Goal: Register for event/course

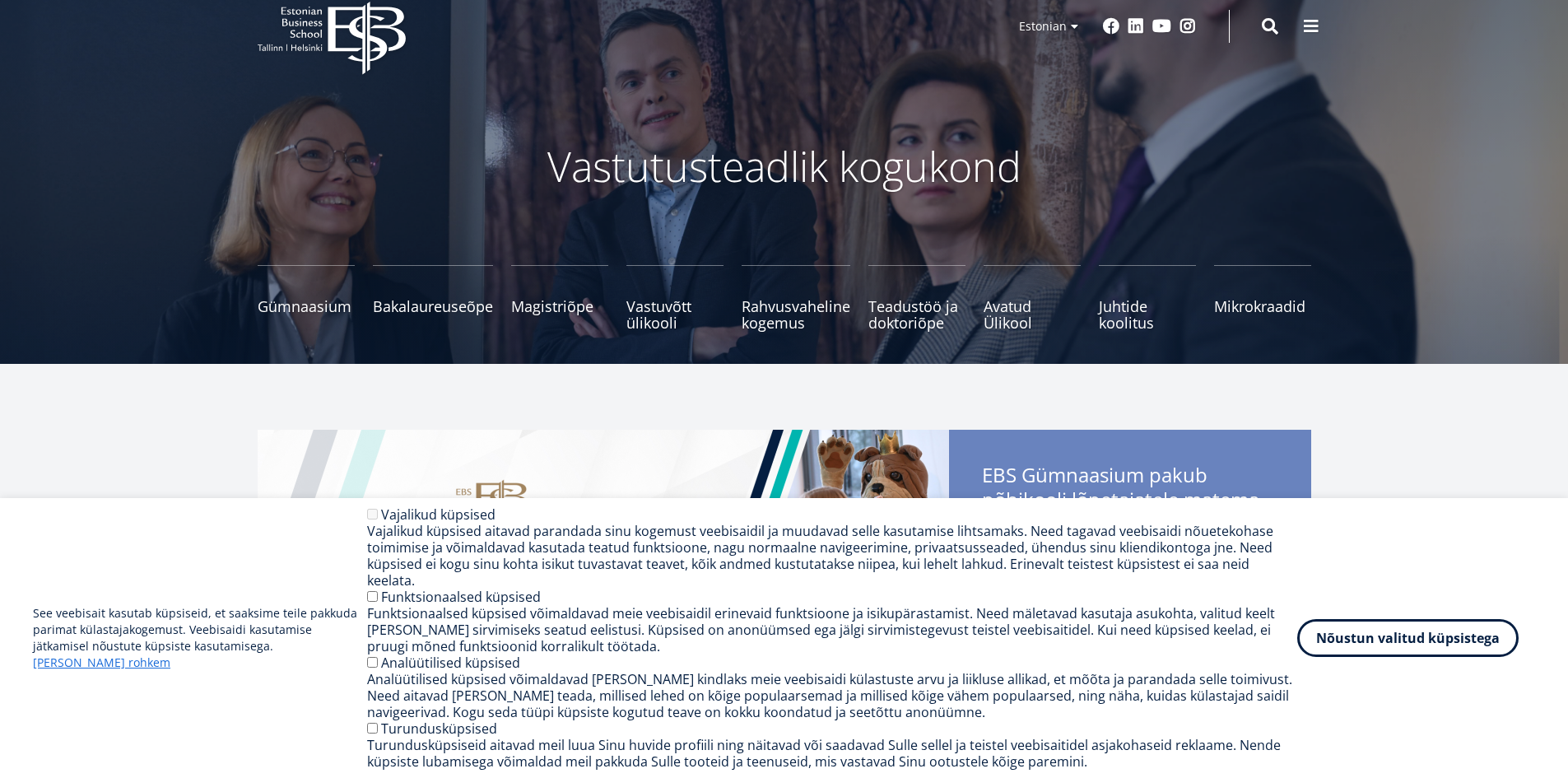
scroll to position [82, 0]
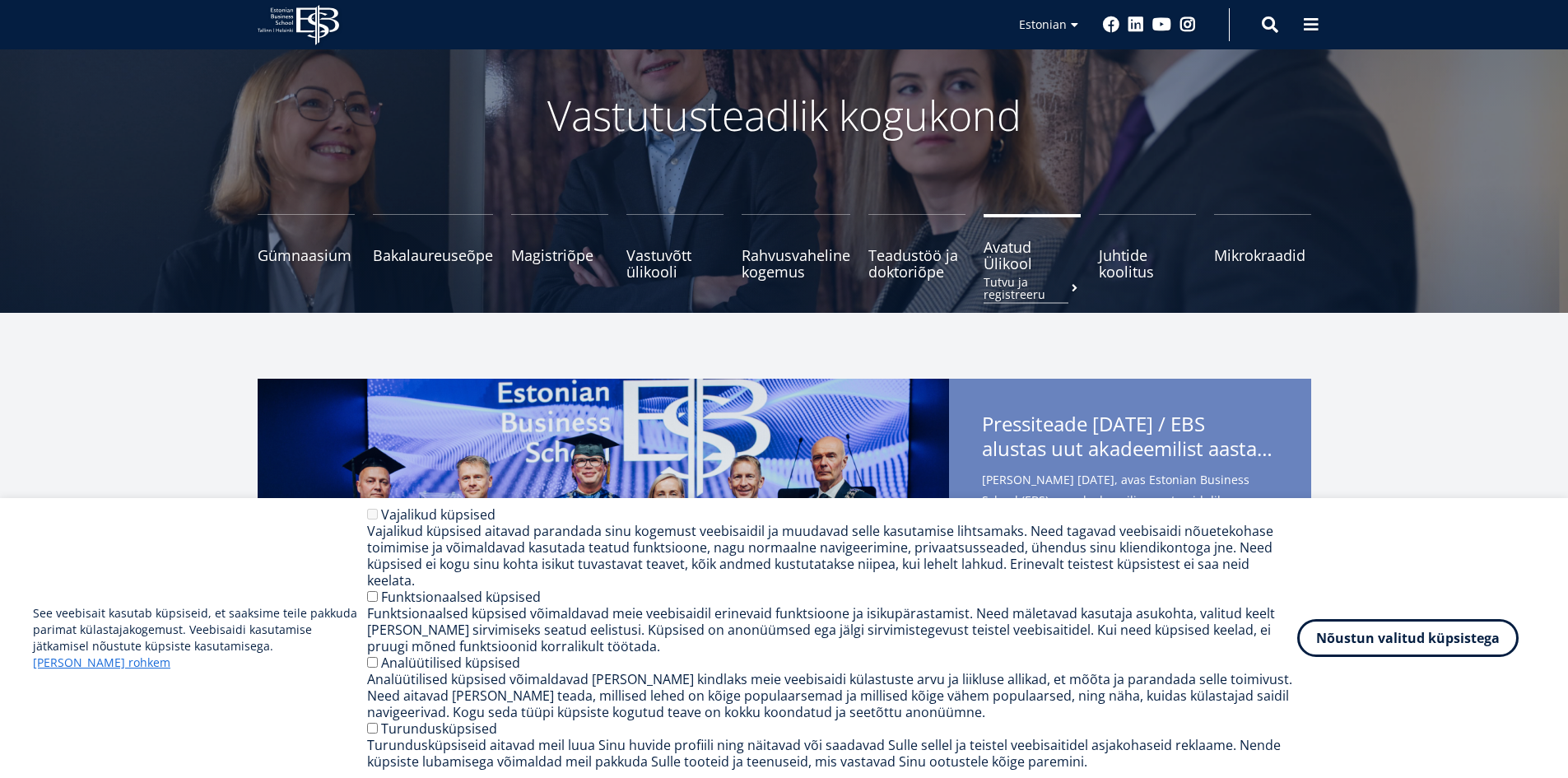
click at [1026, 279] on small "Tutvu ja registreeru" at bounding box center [1032, 288] width 97 height 25
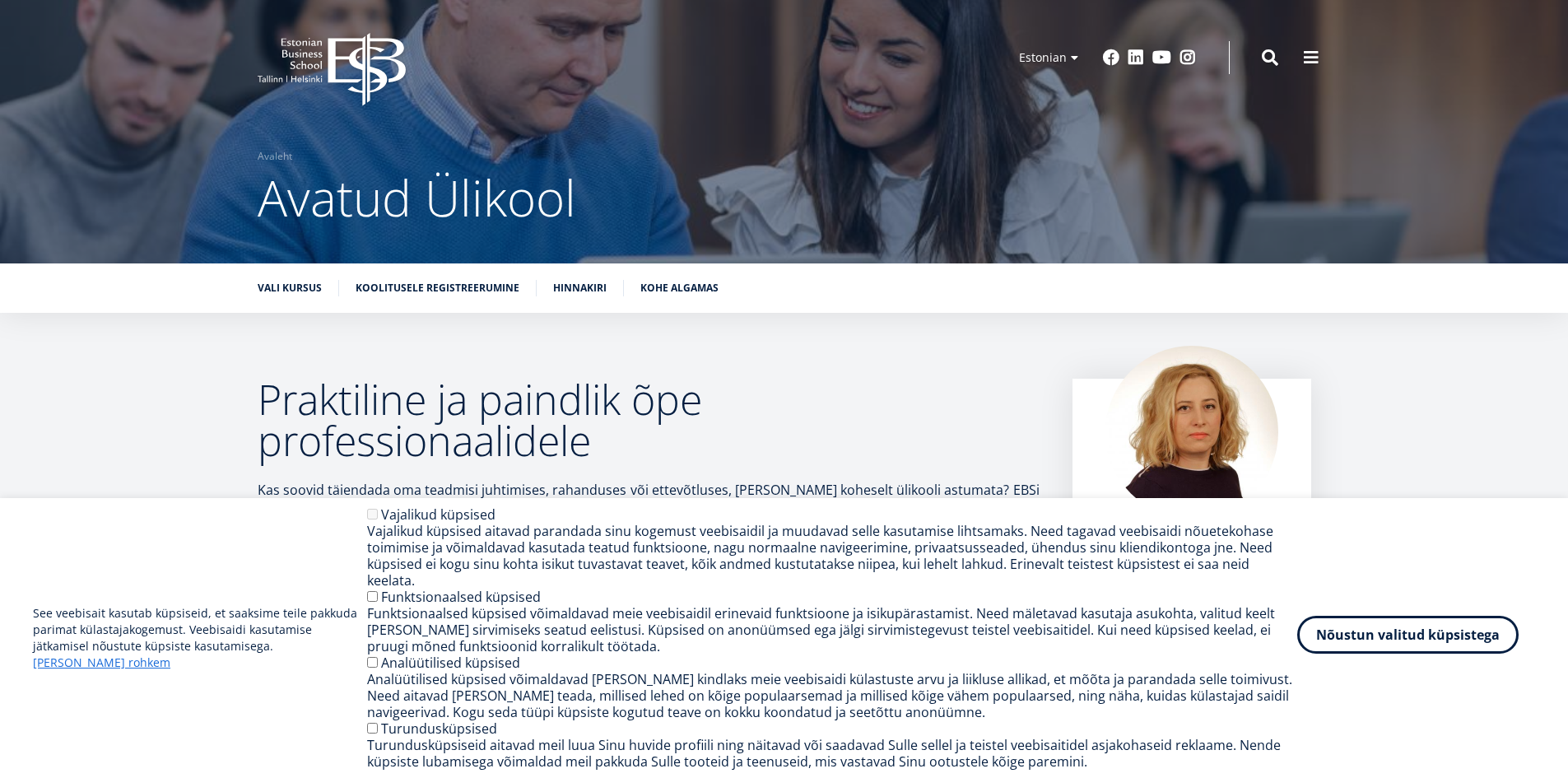
click at [1327, 654] on button "Nõustun valitud küpsistega" at bounding box center [1409, 634] width 222 height 38
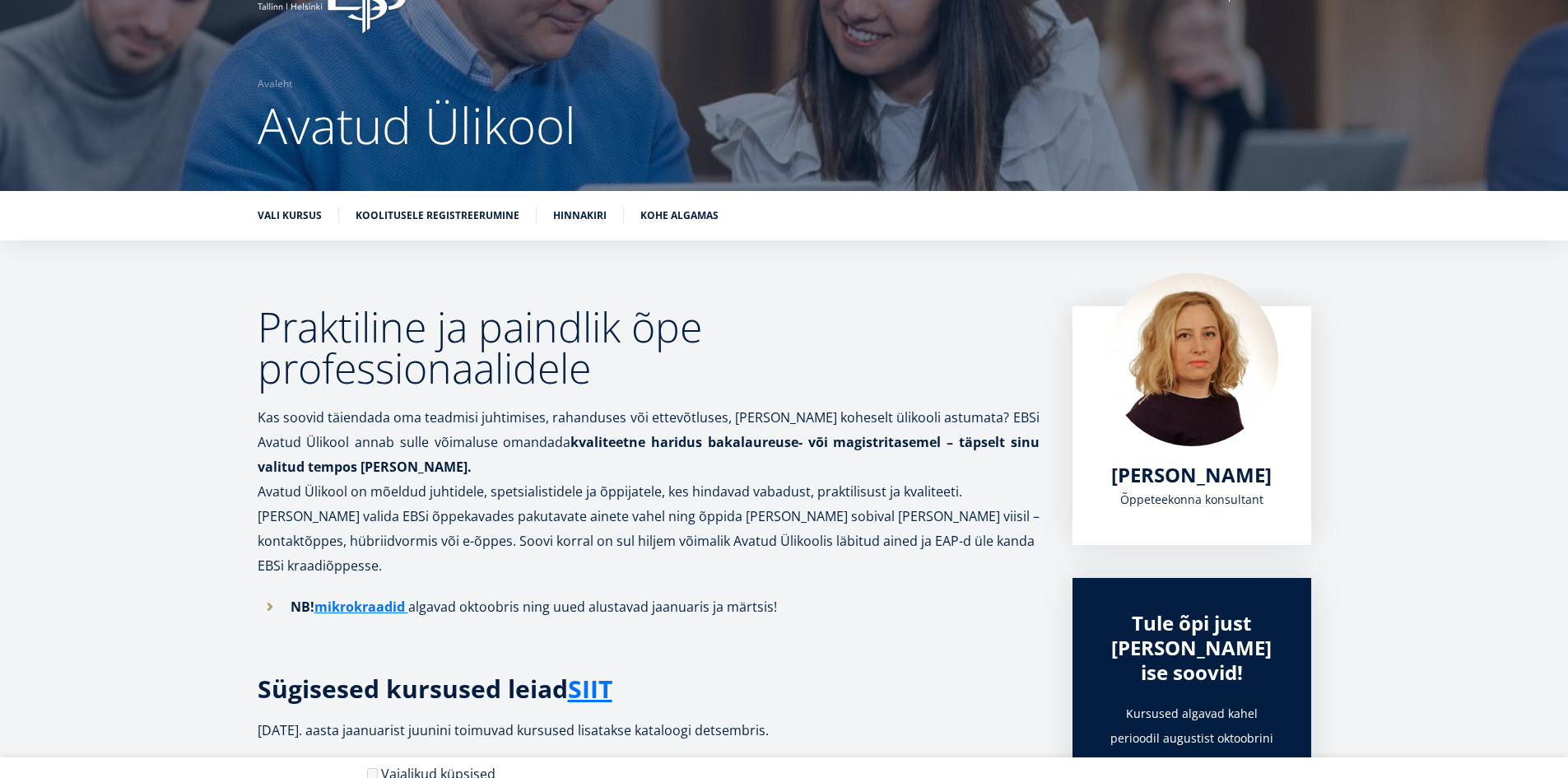
scroll to position [82, 0]
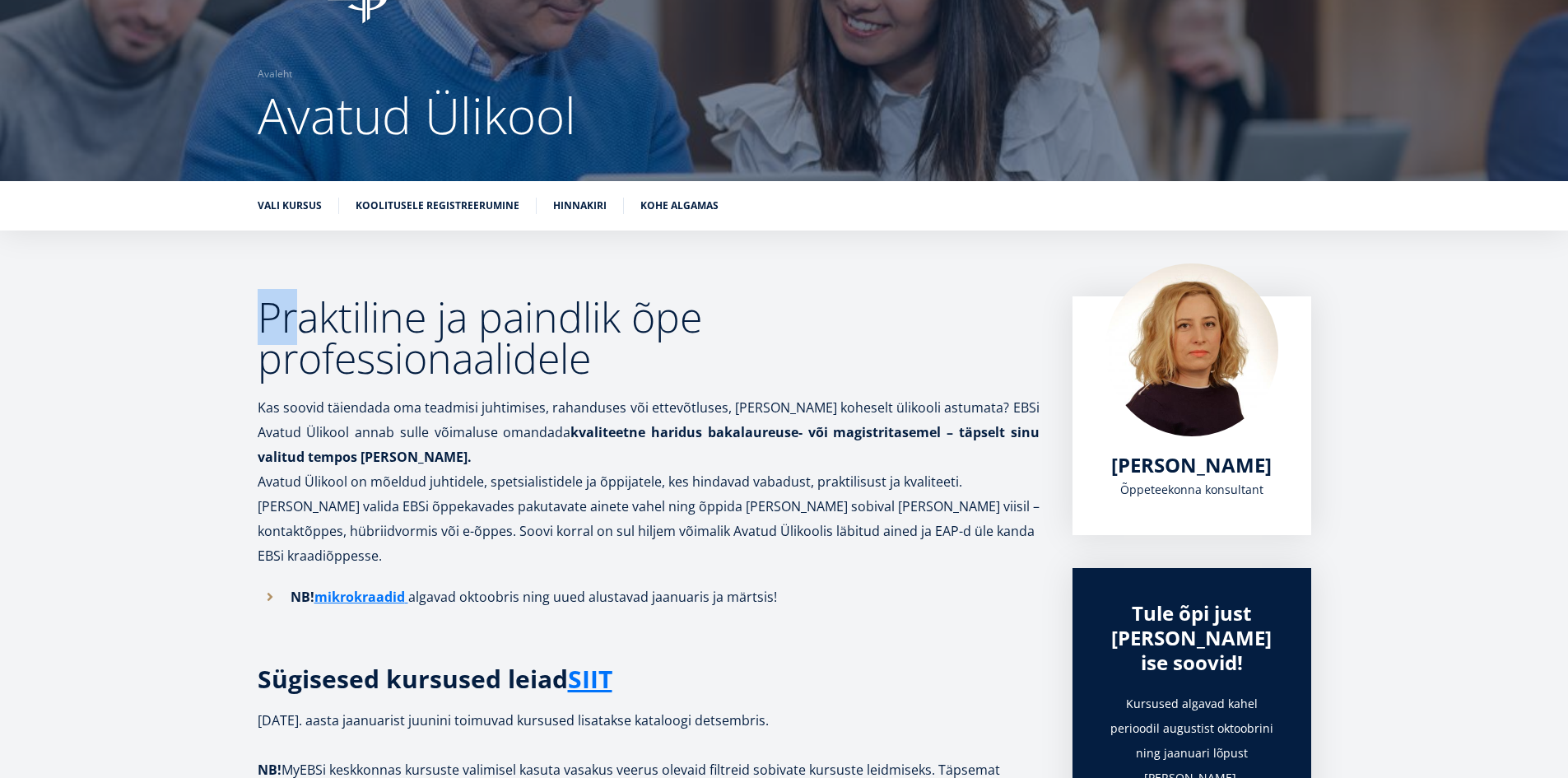
drag, startPoint x: 231, startPoint y: 327, endPoint x: 306, endPoint y: 322, distance: 75.2
